Goal: Task Accomplishment & Management: Manage account settings

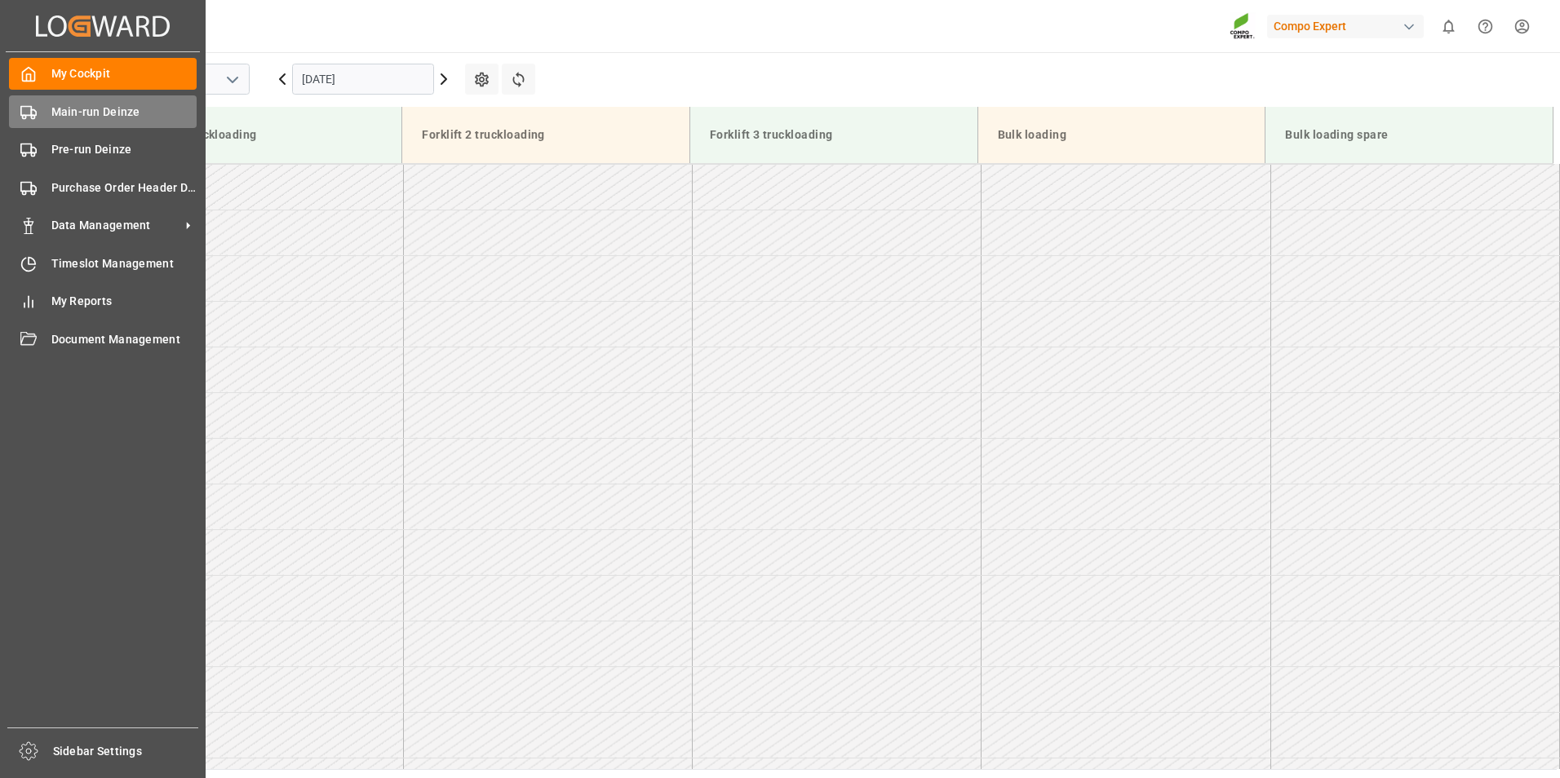
scroll to position [711, 0]
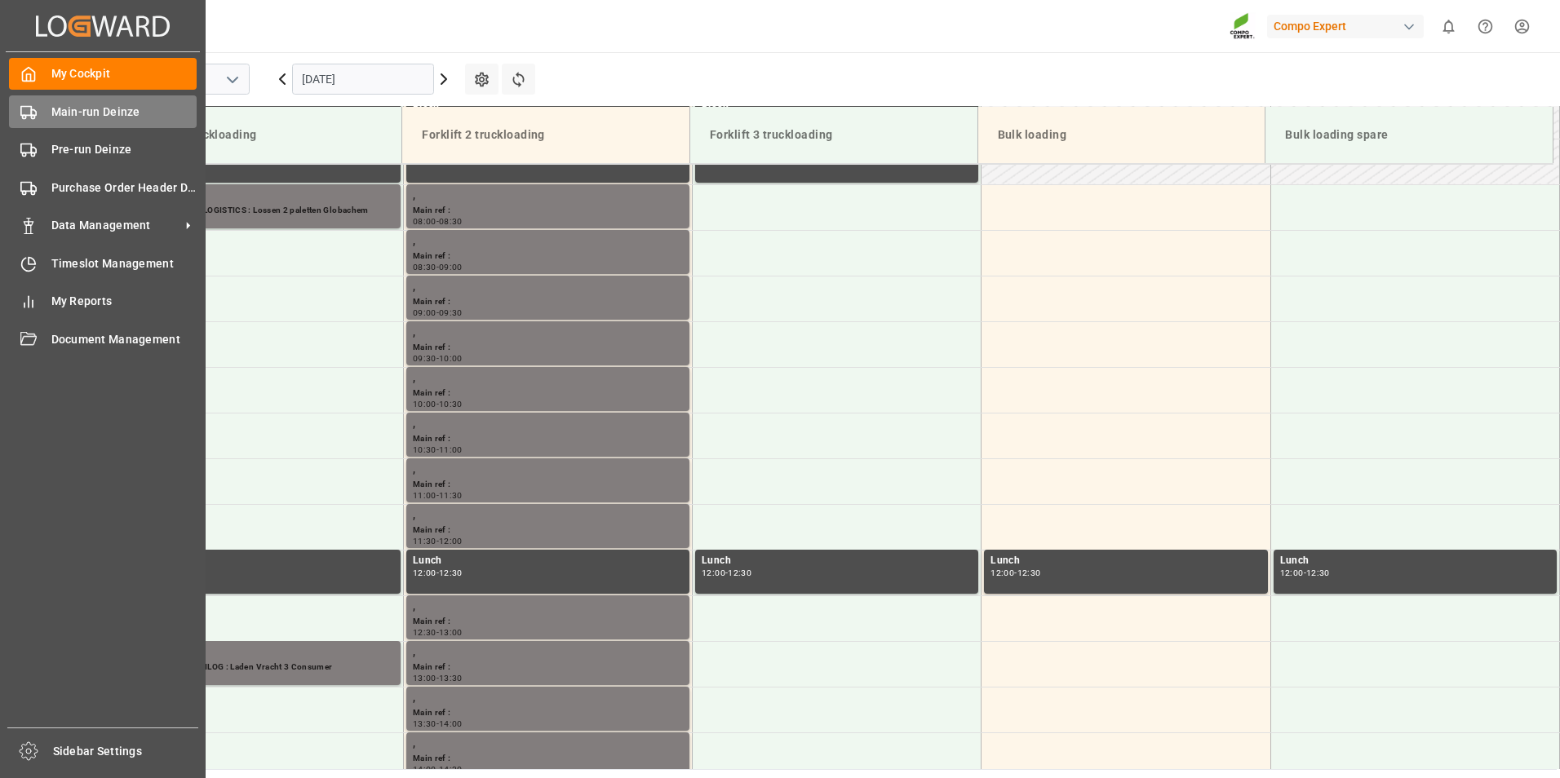
click at [25, 115] on circle at bounding box center [24, 116] width 3 height 3
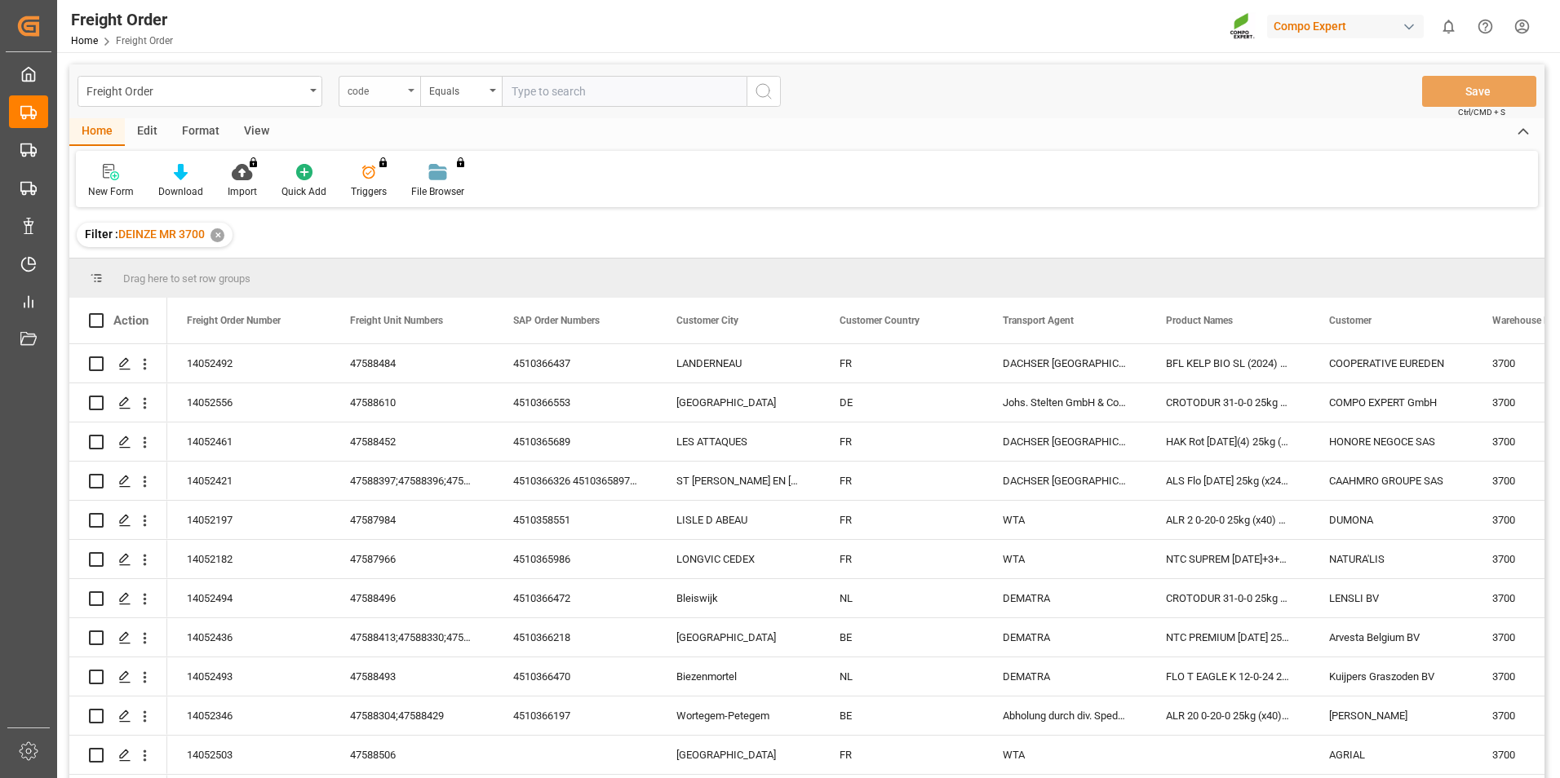
click at [412, 86] on div "code" at bounding box center [380, 91] width 82 height 31
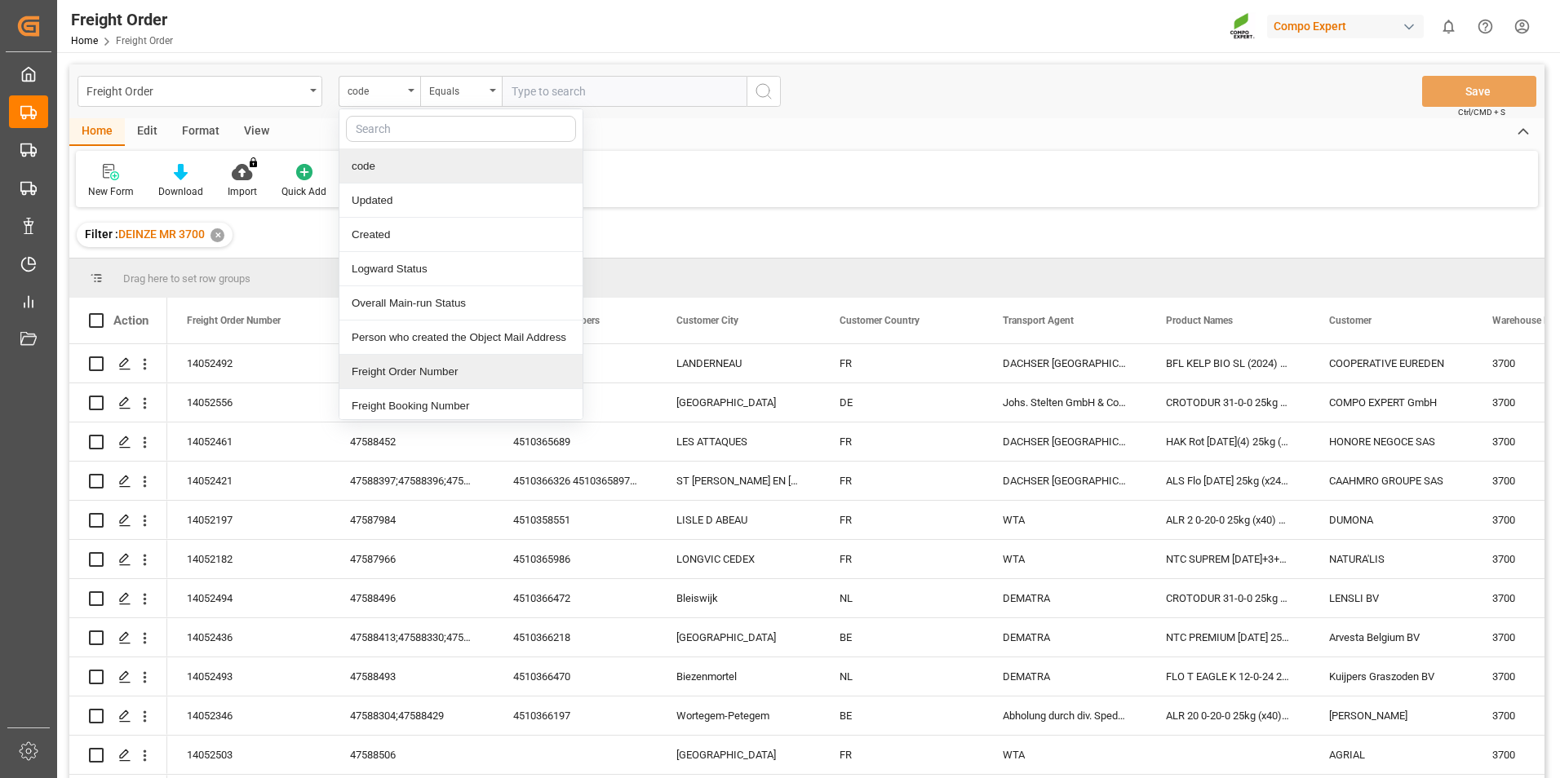
click at [376, 378] on div "Freight Order Number" at bounding box center [460, 372] width 243 height 34
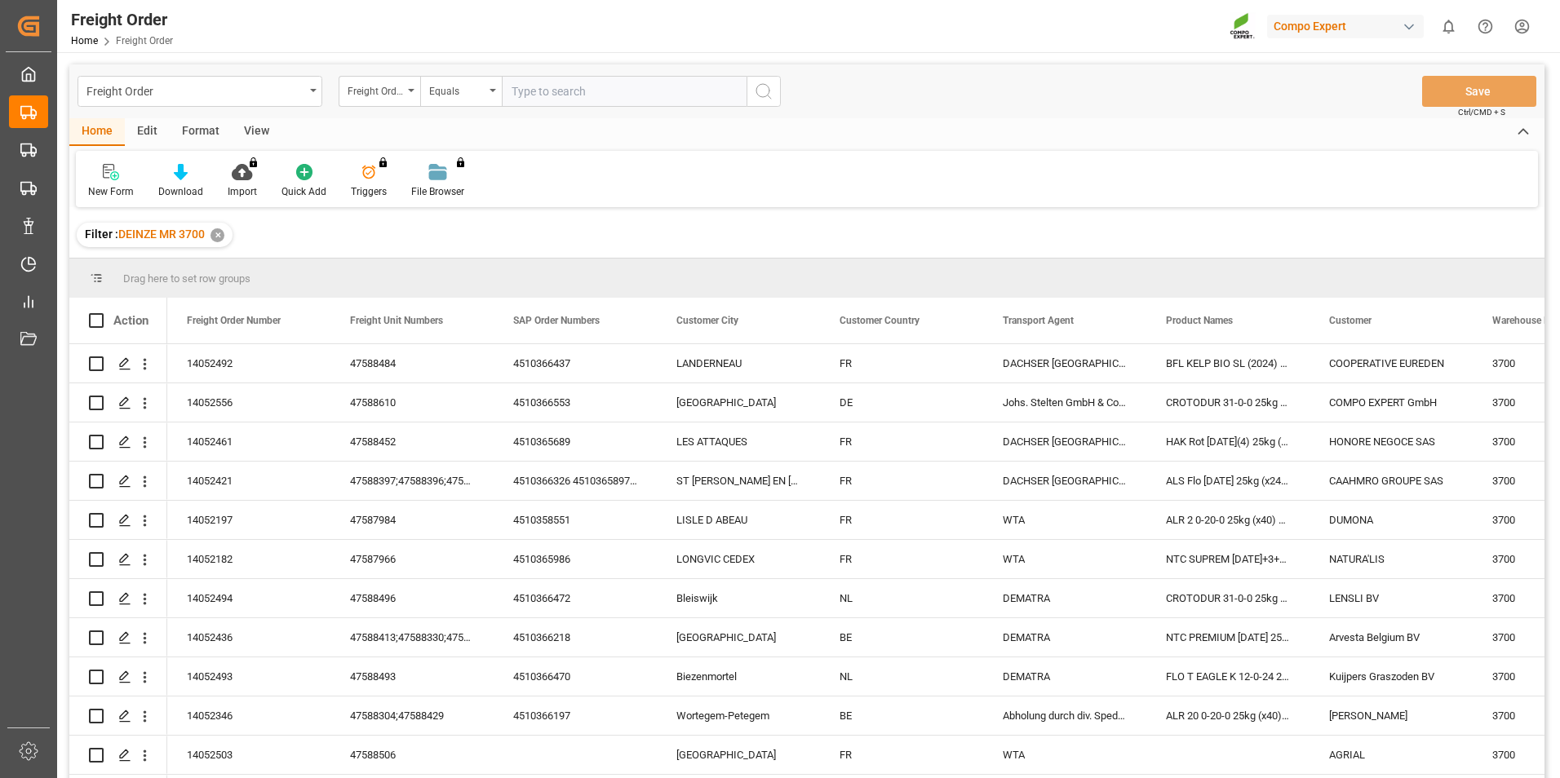
click at [521, 96] on input "text" at bounding box center [624, 91] width 245 height 31
type input "14052556"
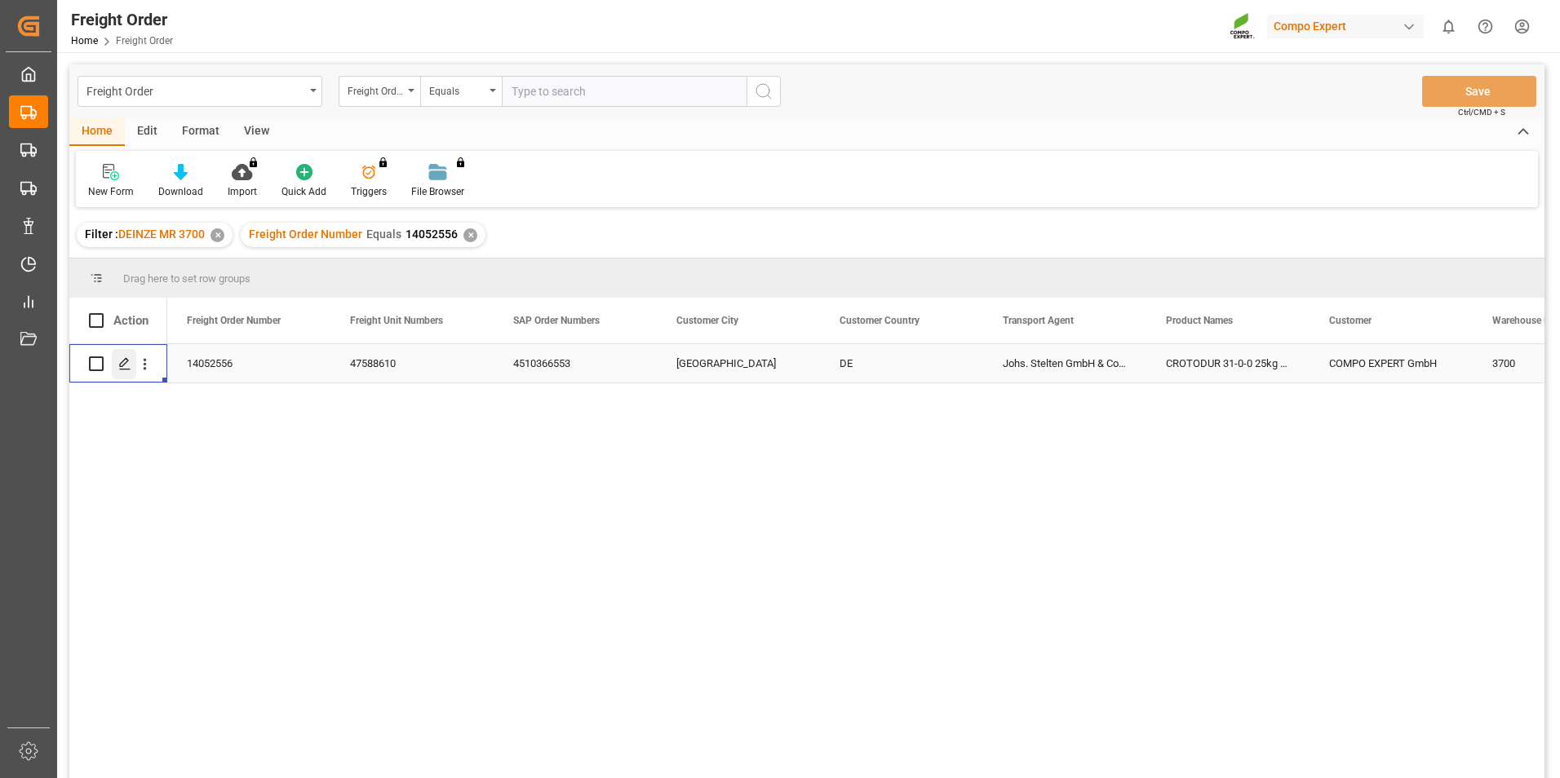
click at [125, 367] on icon "Press SPACE to select this row." at bounding box center [124, 363] width 13 height 13
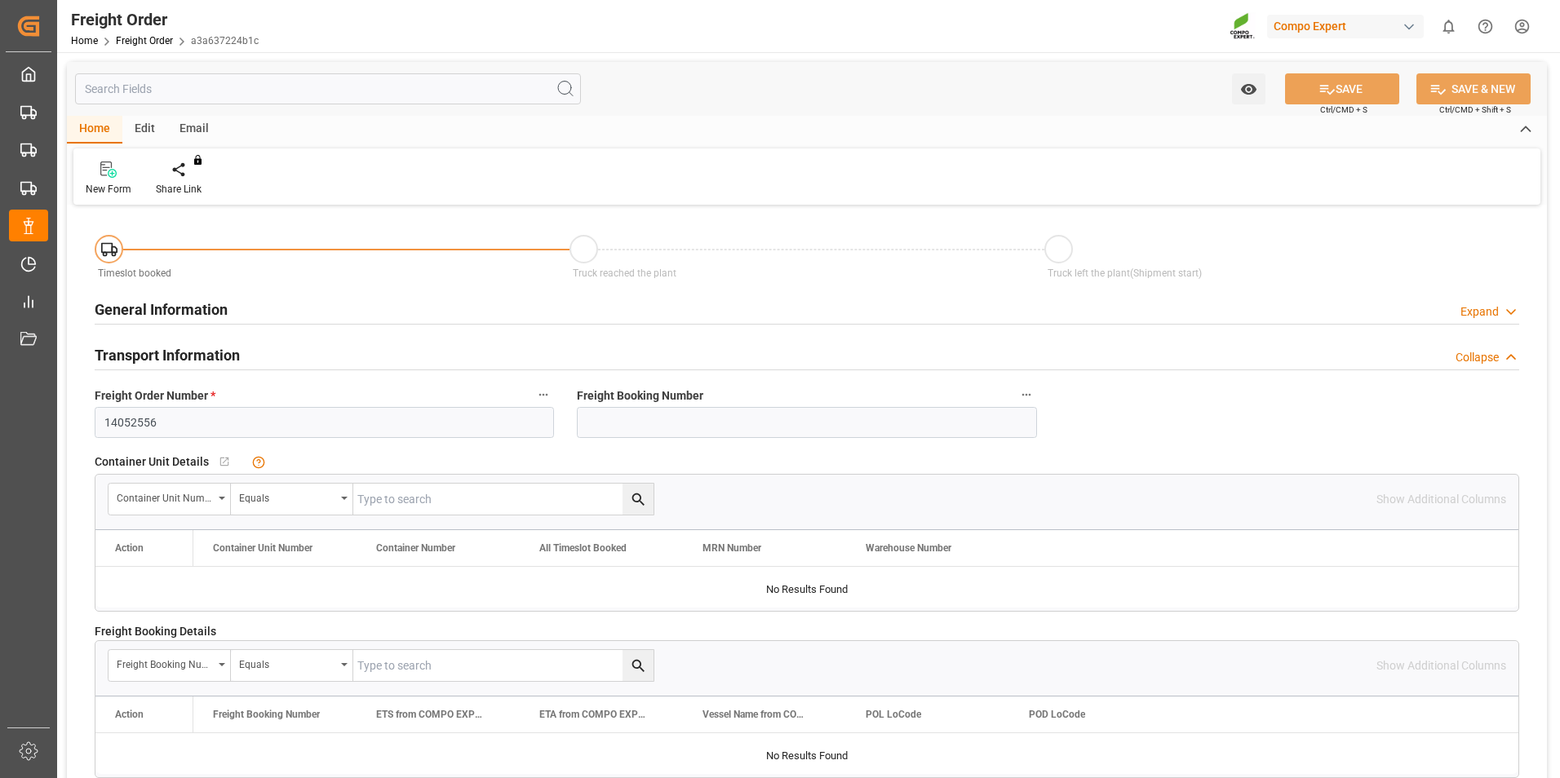
type input "[DATE] 00:00"
type input "[DATE] 08:12"
click at [187, 176] on icon at bounding box center [190, 176] width 7 height 3
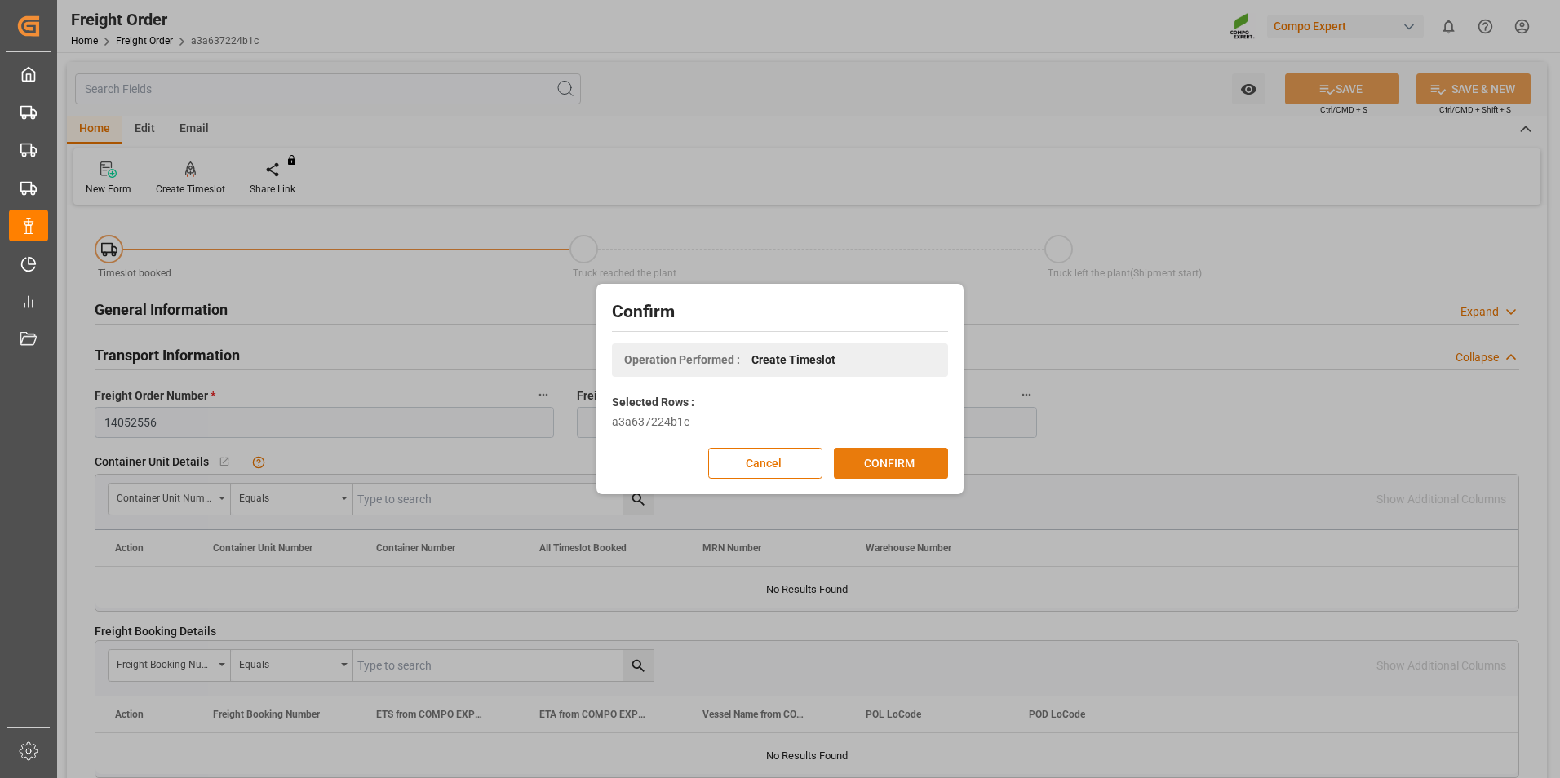
click at [895, 461] on button "CONFIRM" at bounding box center [891, 463] width 114 height 31
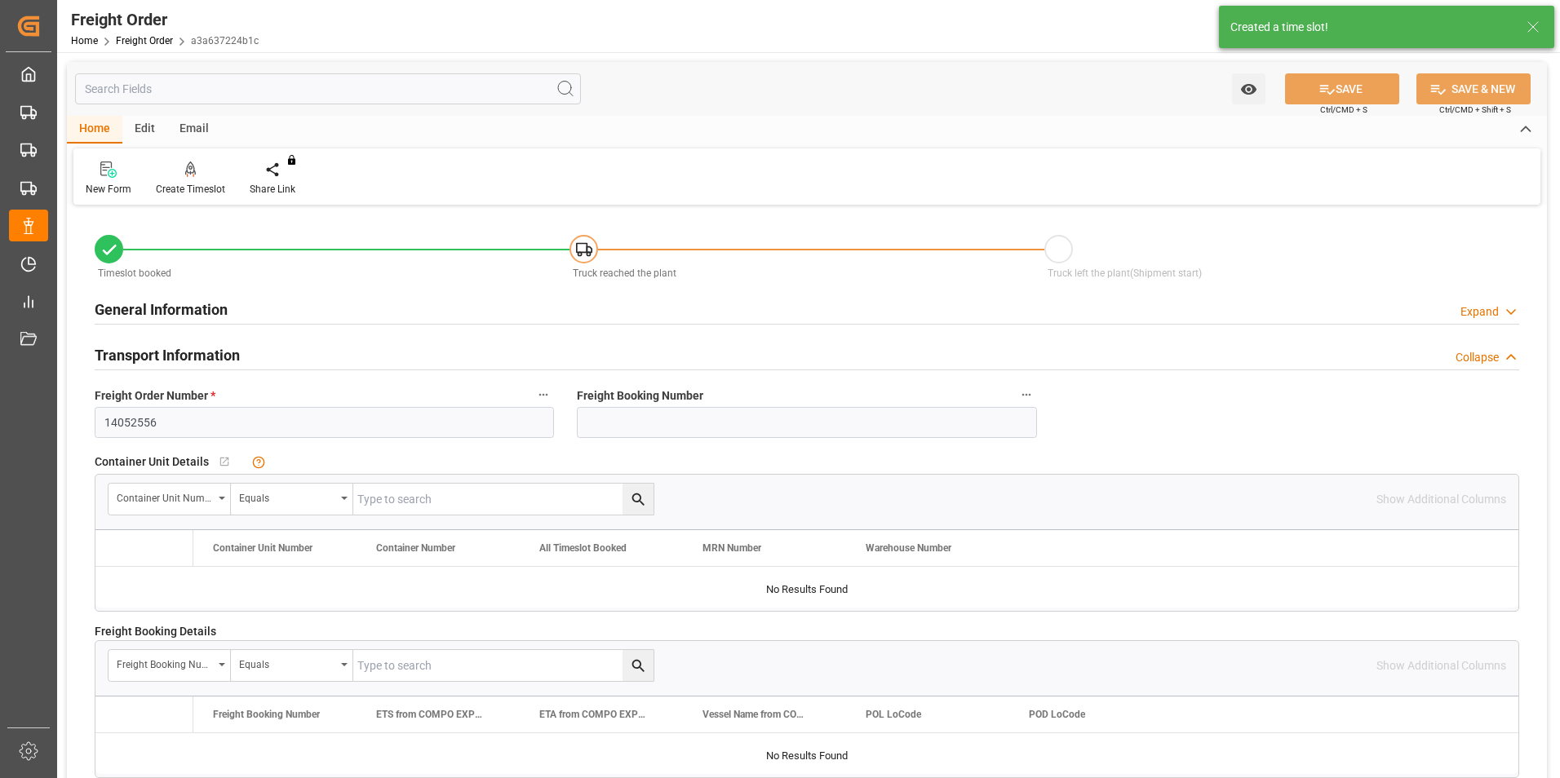
type input "11"
type input "10759.693"
type input "0"
type input "10759.693"
type input "[DATE] 00:00"
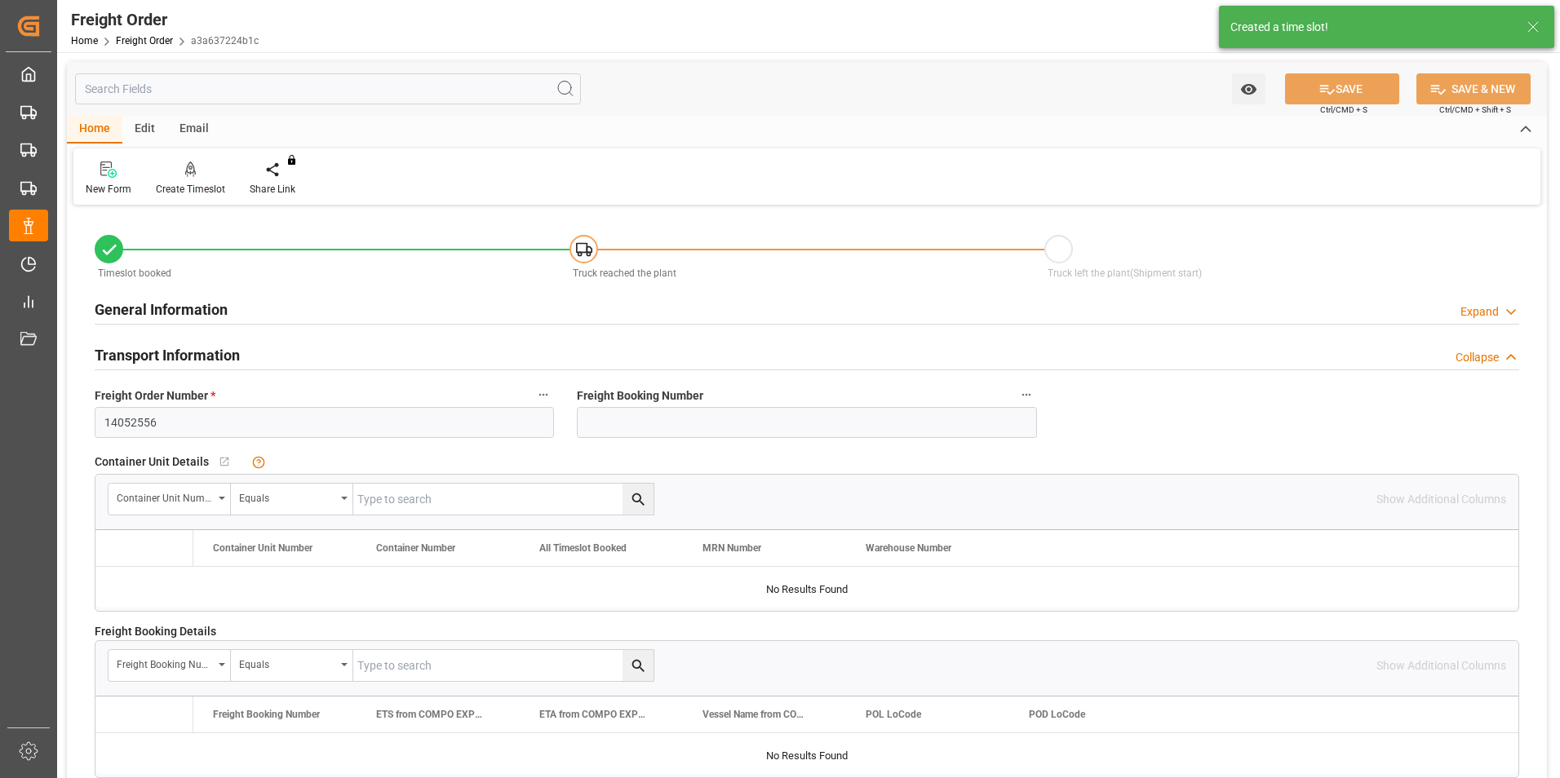
type input "[DATE] 08:12"
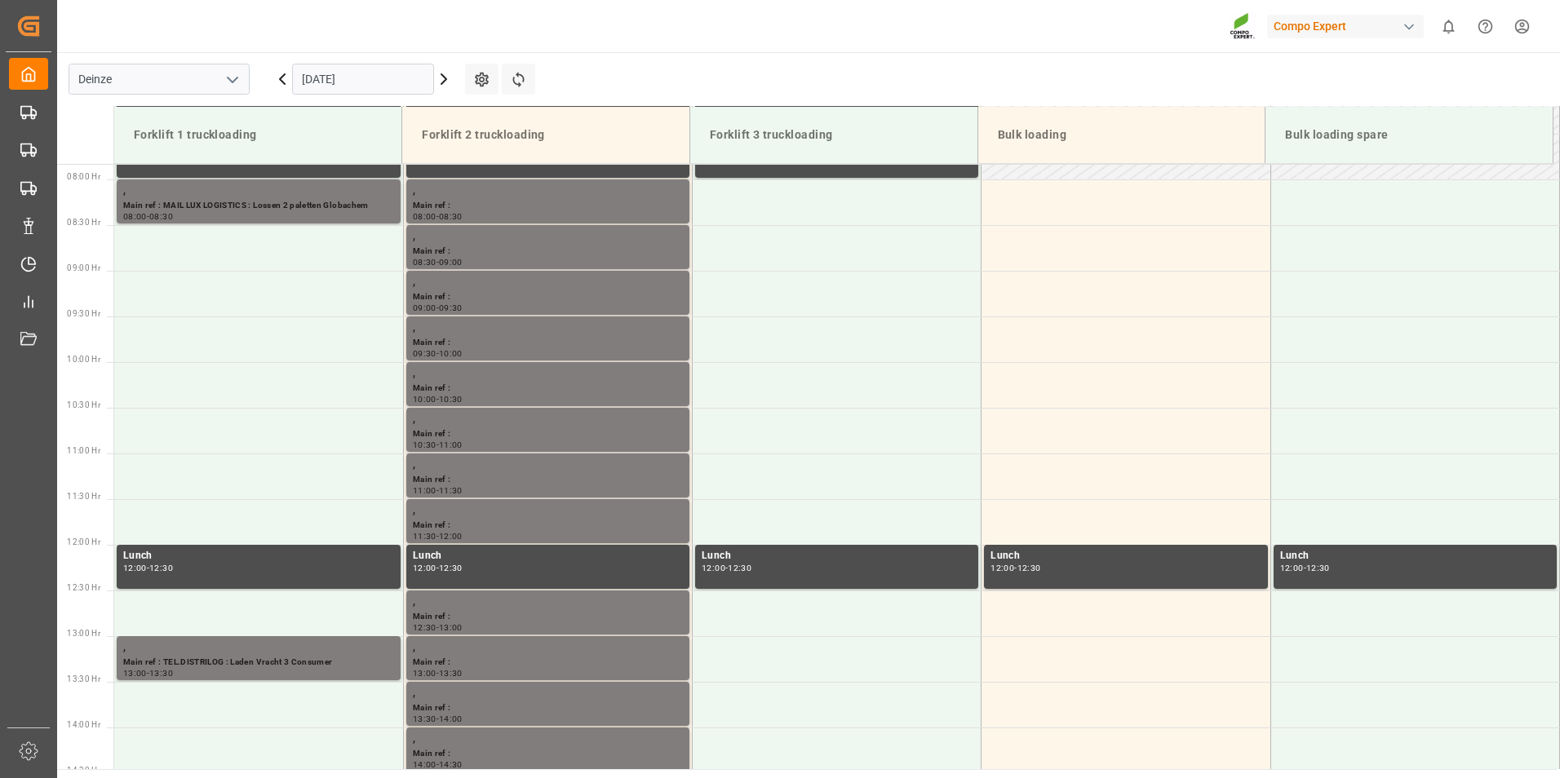
scroll to position [721, 0]
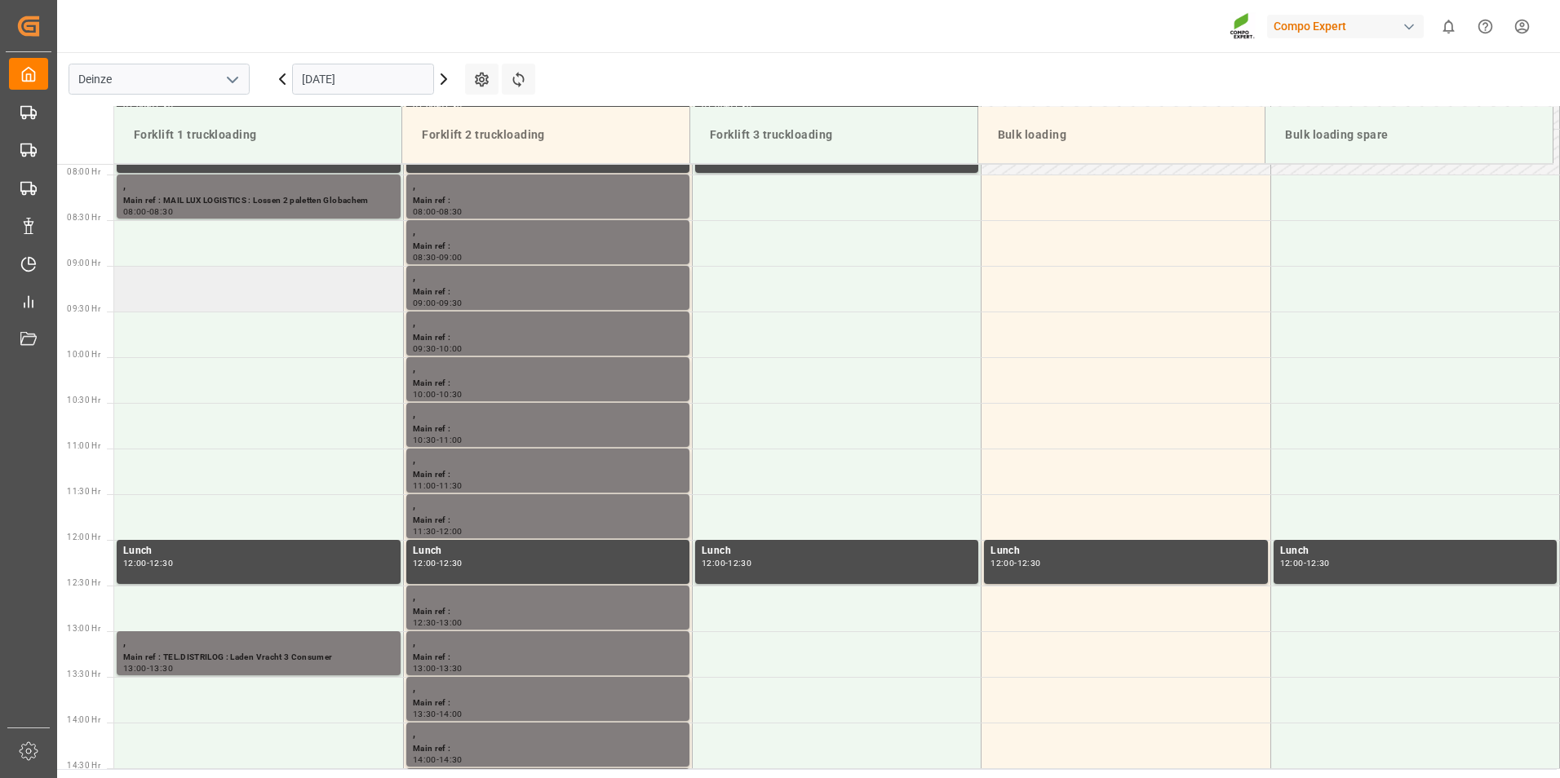
click at [144, 298] on td at bounding box center [258, 289] width 289 height 46
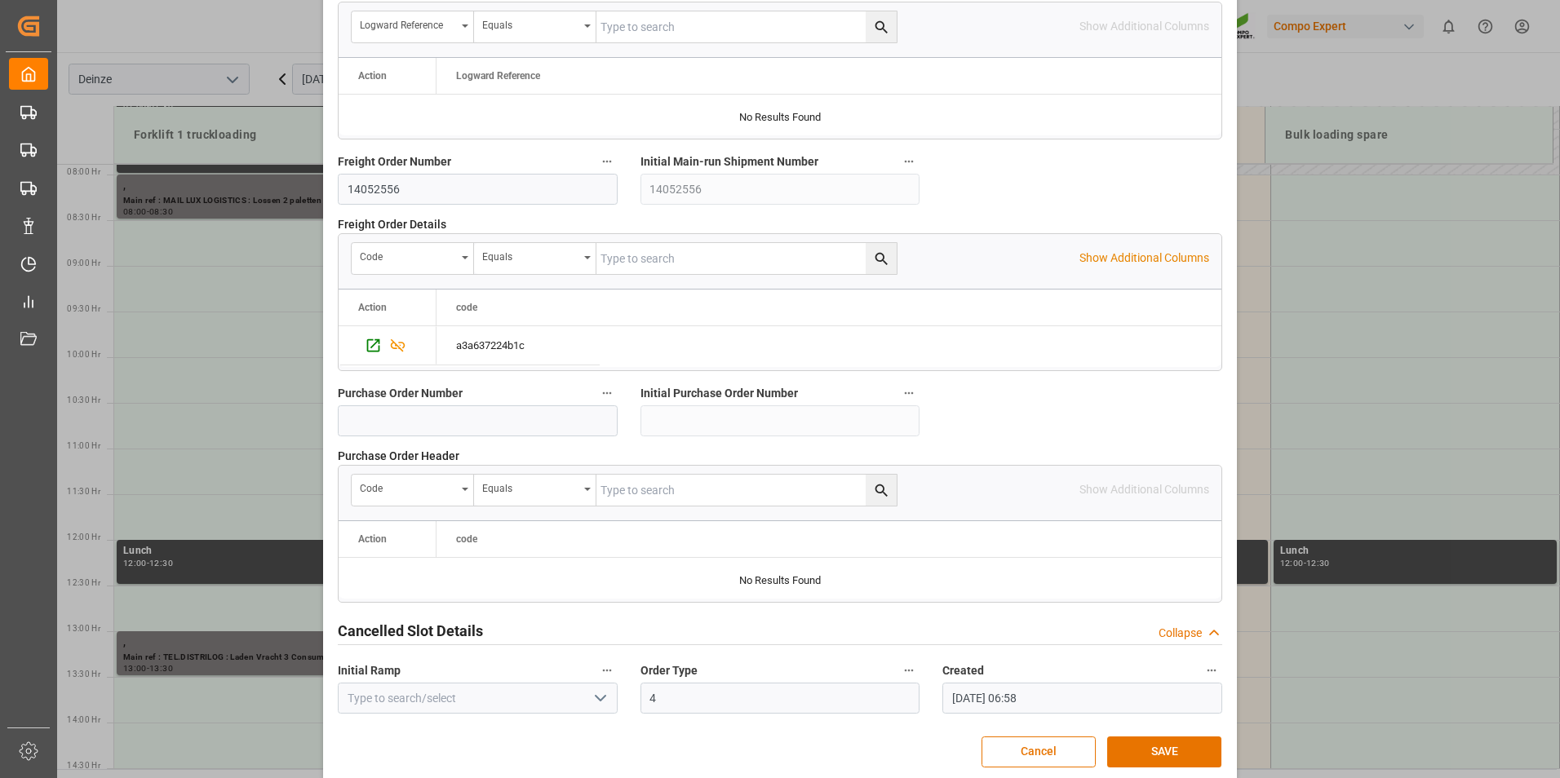
scroll to position [1486, 0]
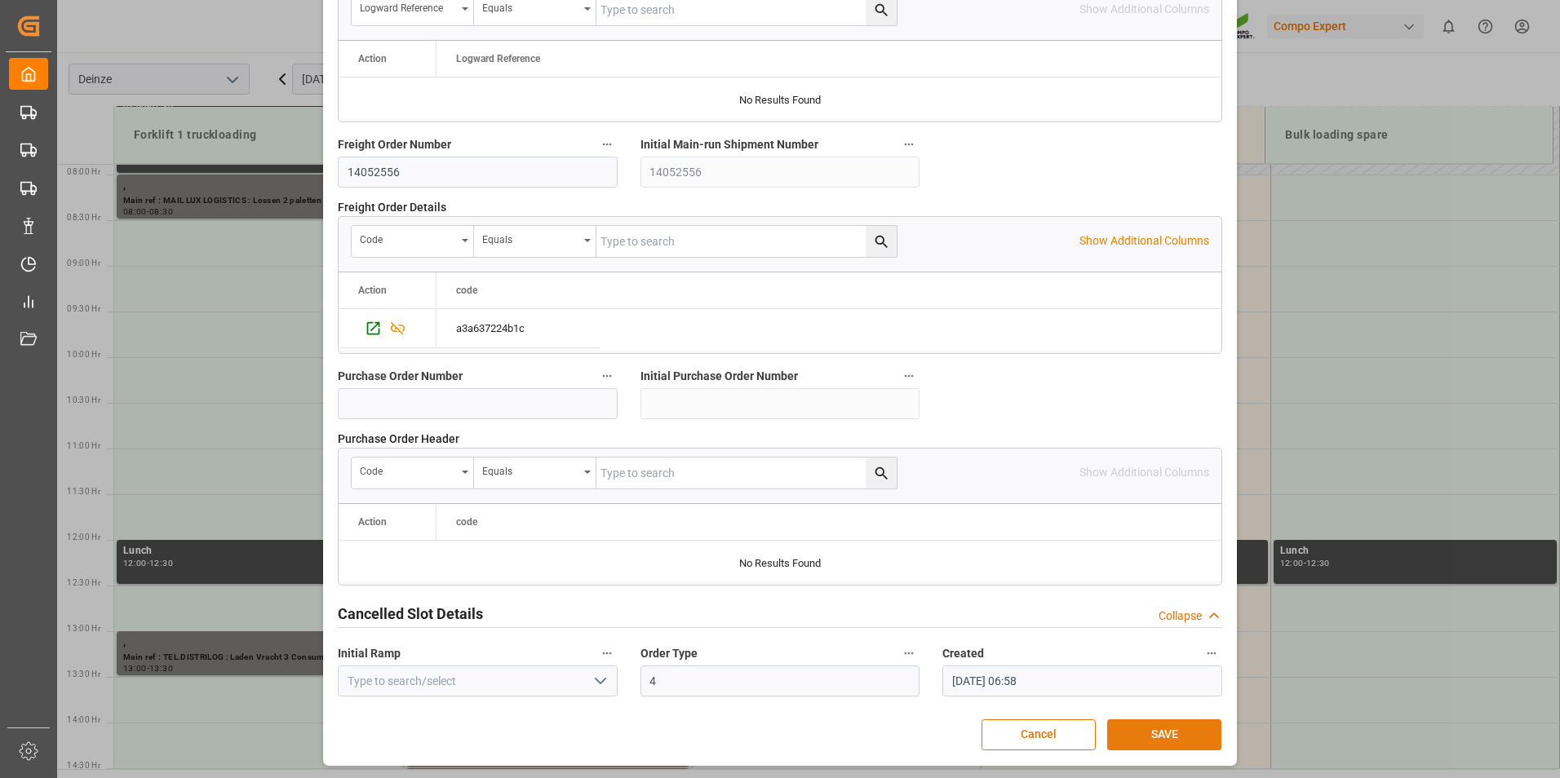
click at [1134, 738] on button "SAVE" at bounding box center [1164, 735] width 114 height 31
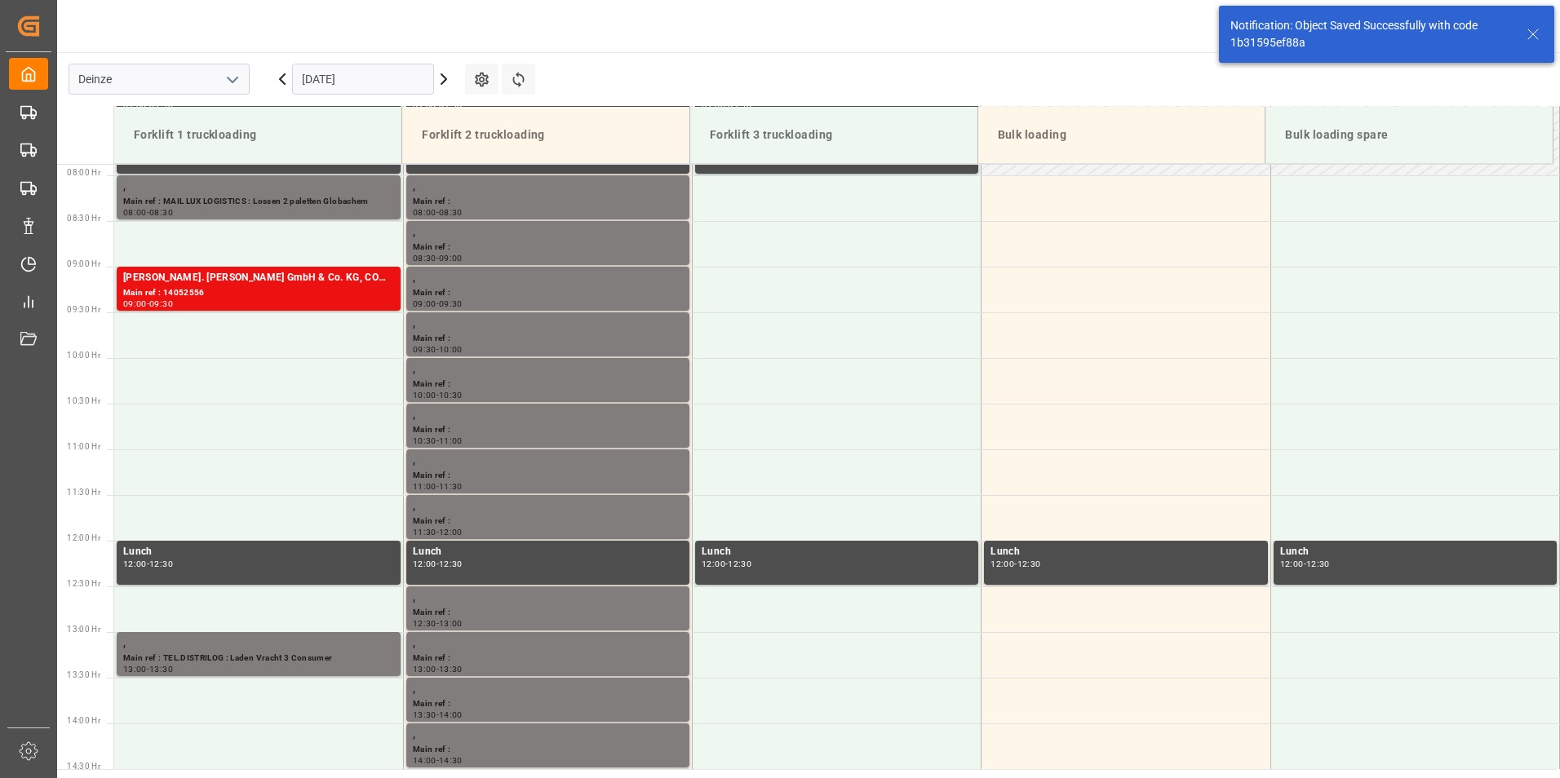
scroll to position [721, 0]
